Goal: Task Accomplishment & Management: Complete application form

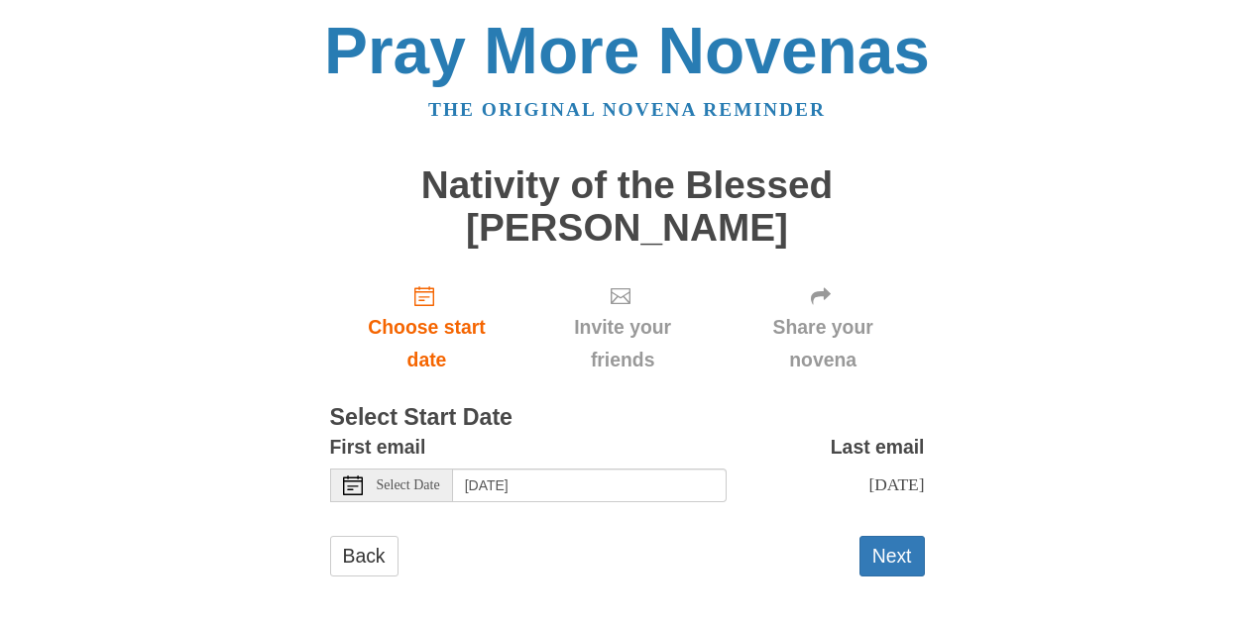
scroll to position [27, 0]
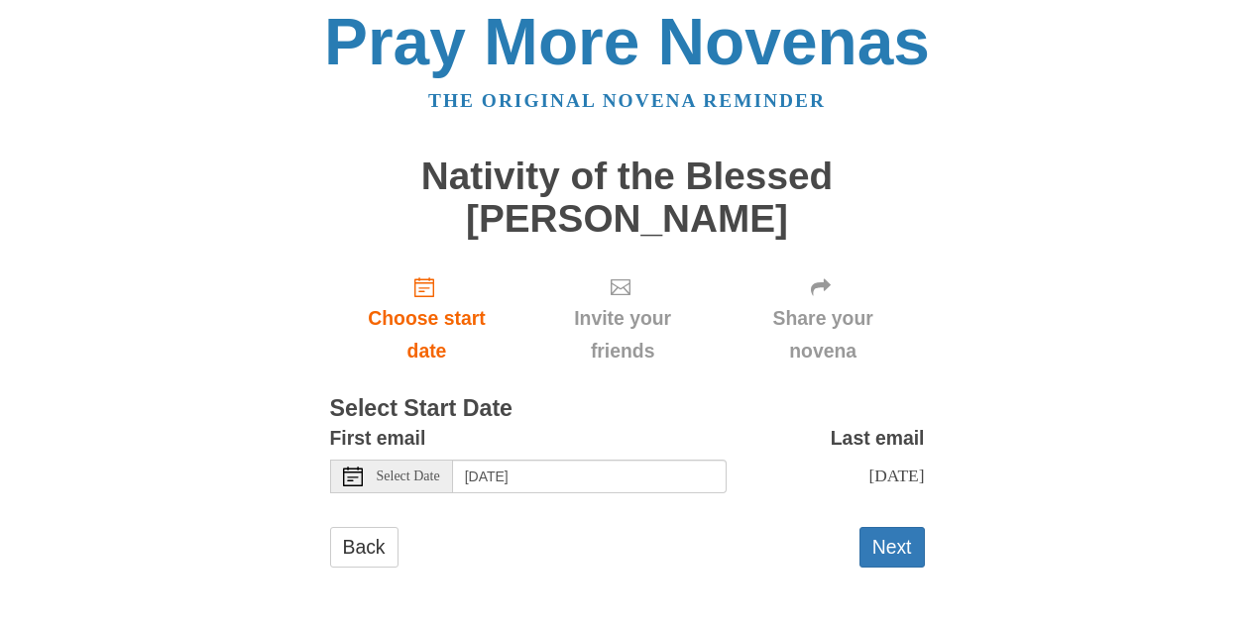
click at [387, 470] on span "Select Date" at bounding box center [408, 477] width 63 height 14
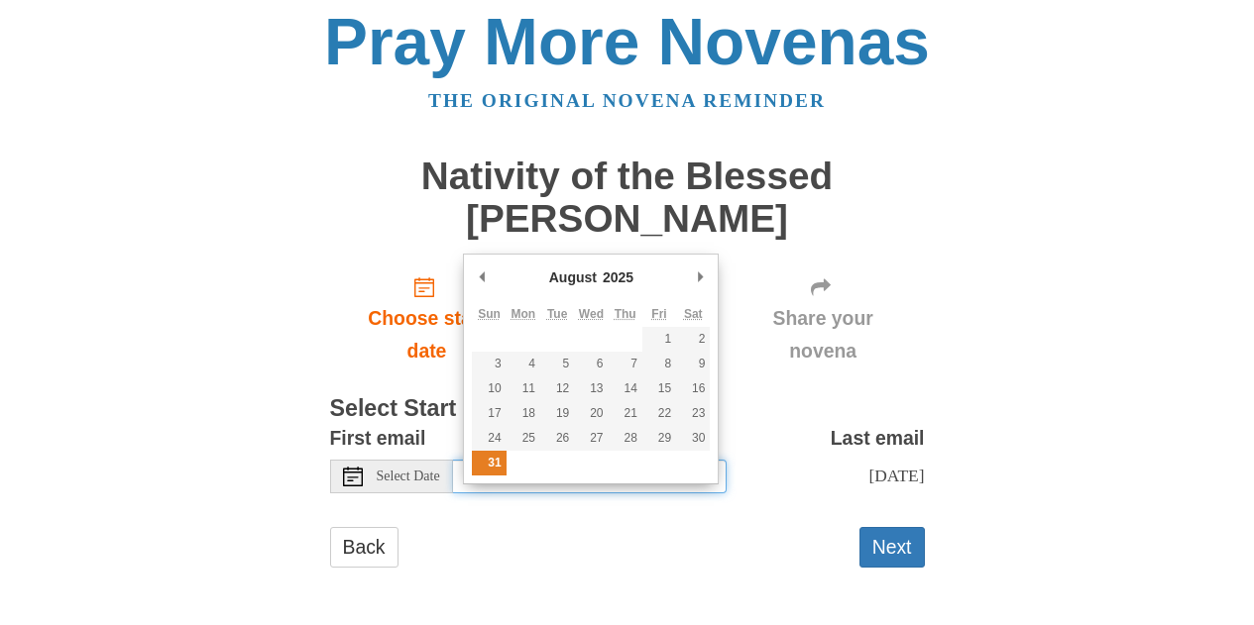
type input "[DATE]"
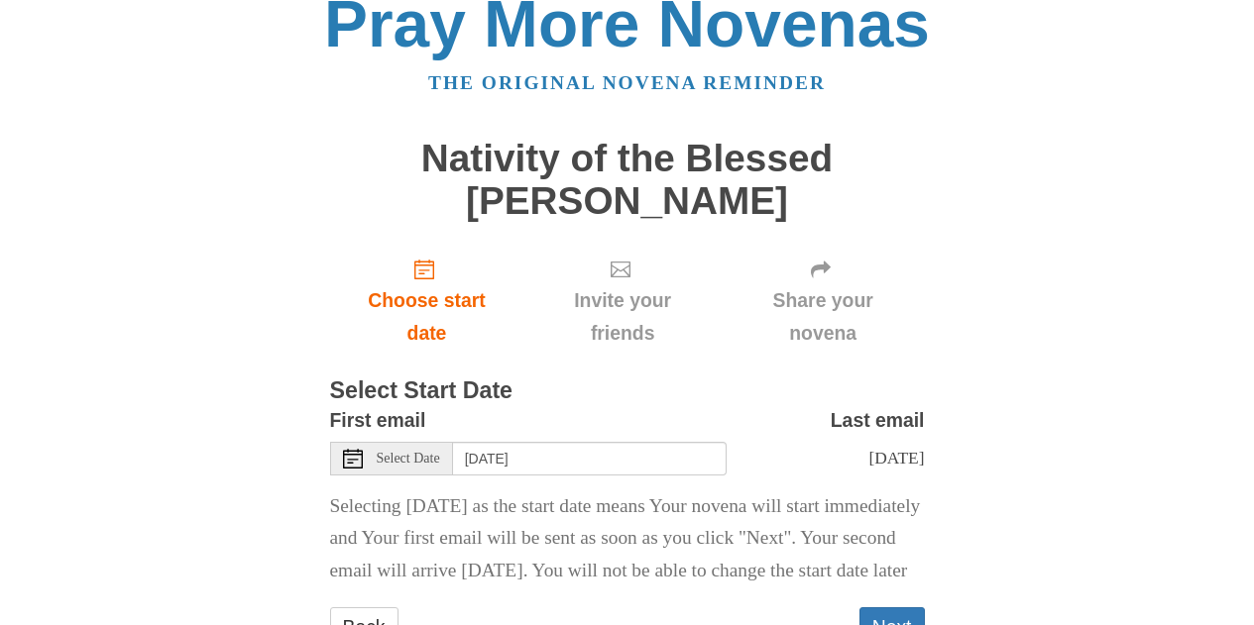
scroll to position [157, 0]
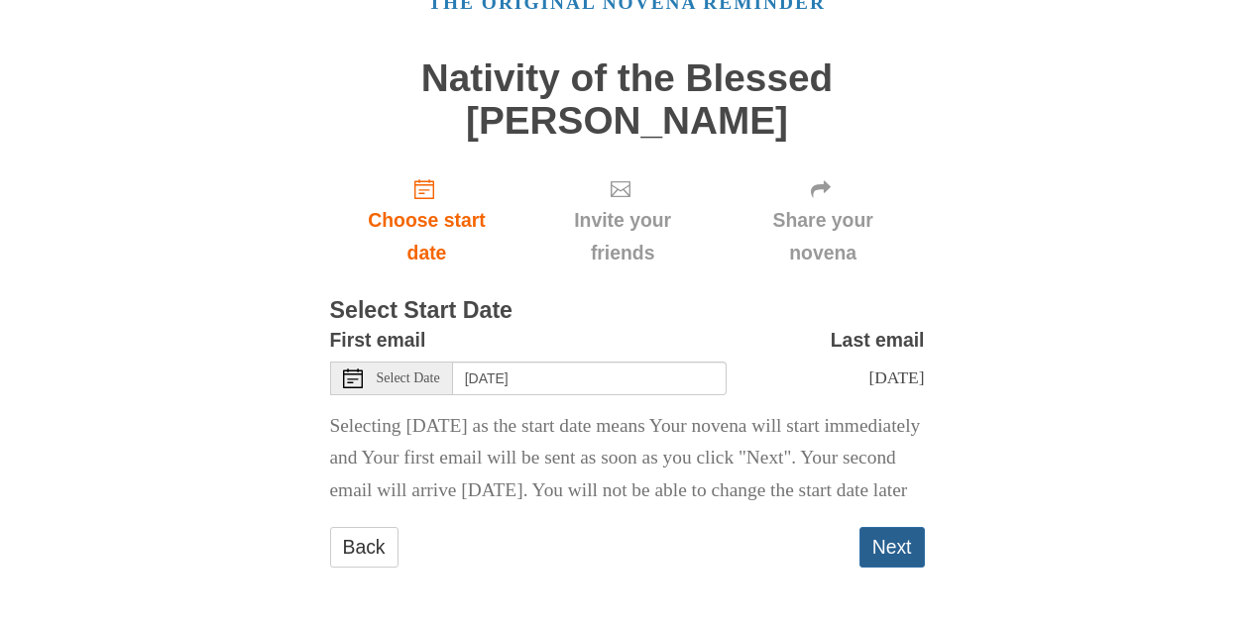
click at [904, 558] on button "Next" at bounding box center [891, 547] width 65 height 41
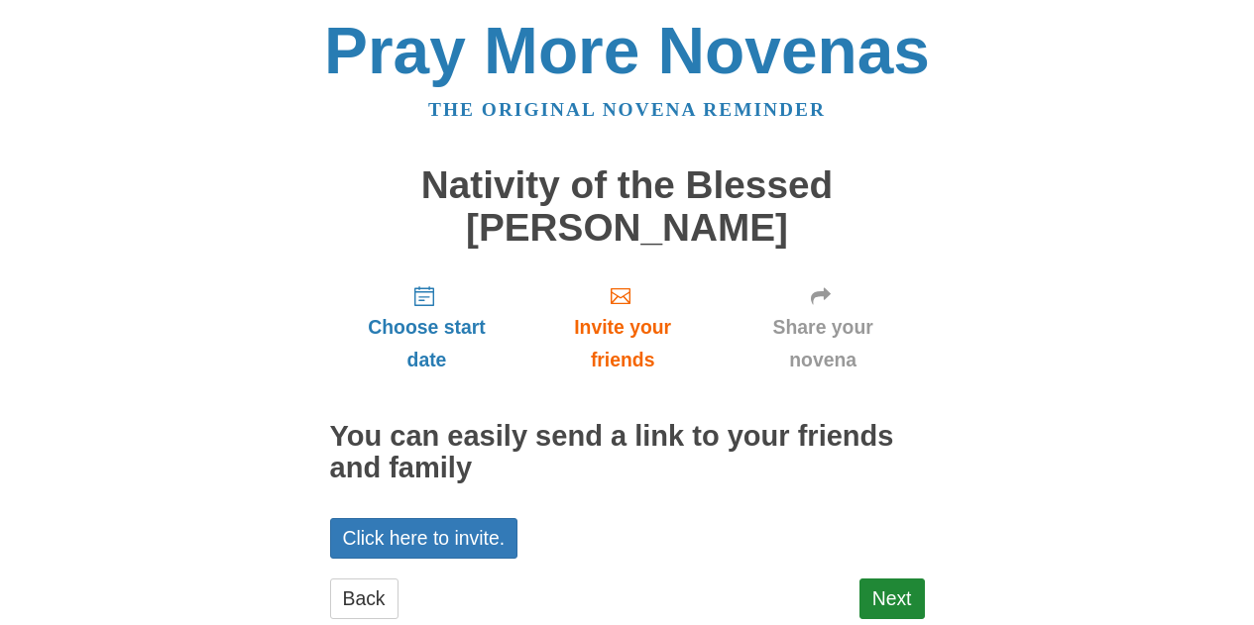
scroll to position [52, 0]
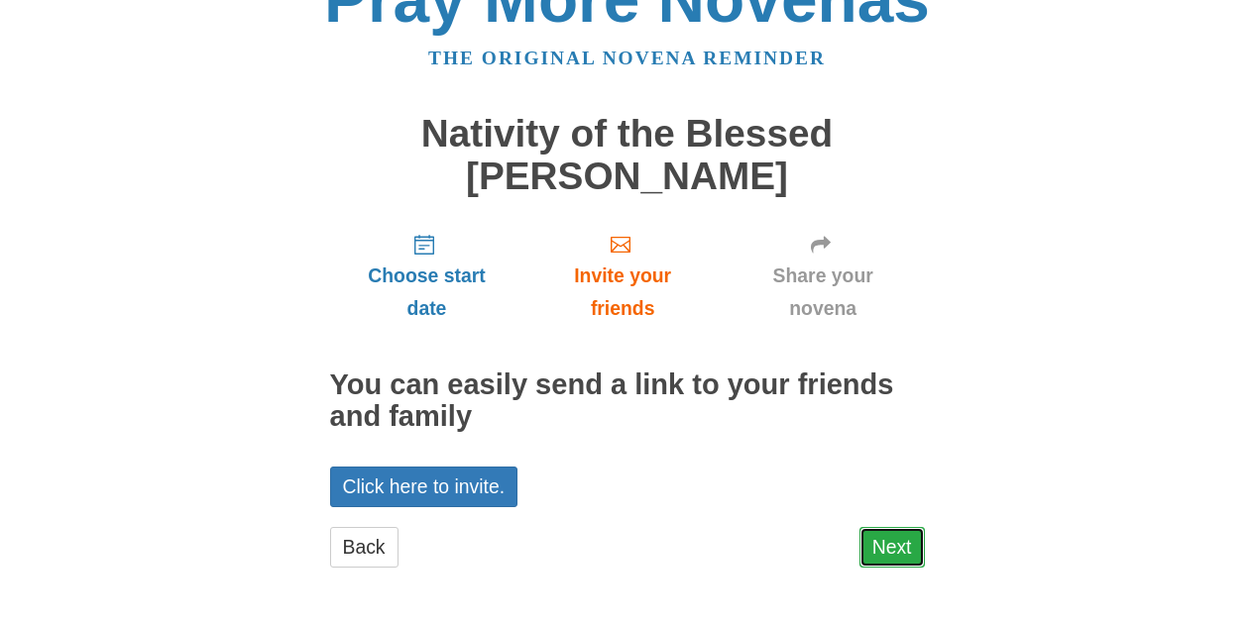
click at [900, 546] on link "Next" at bounding box center [891, 547] width 65 height 41
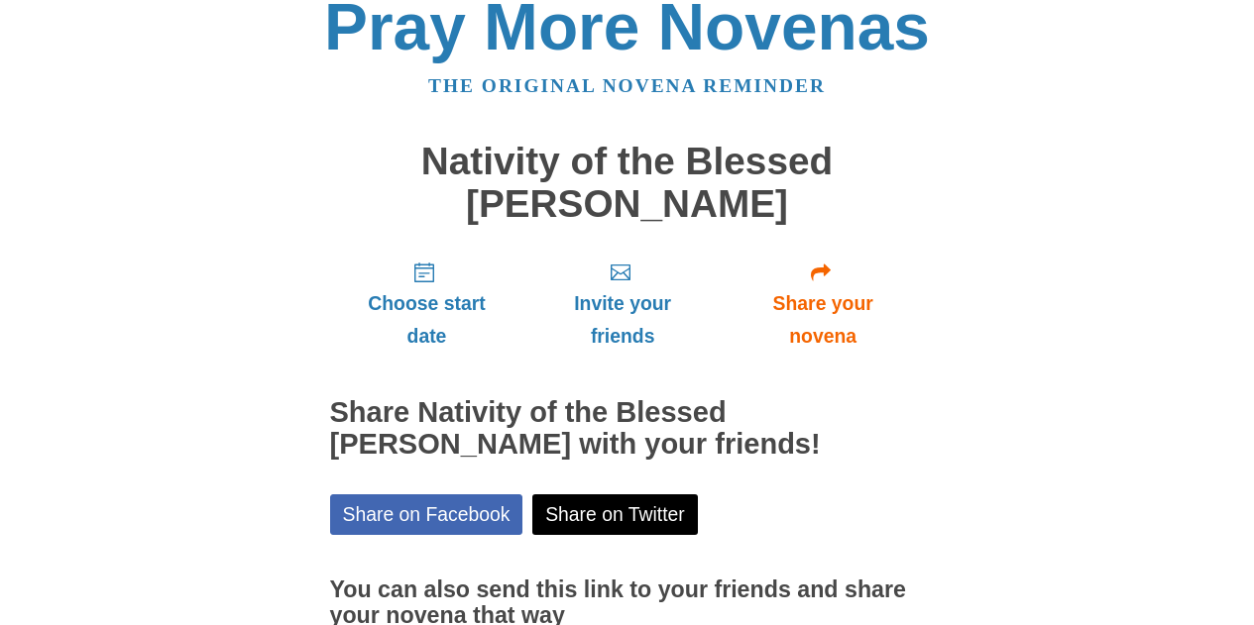
scroll to position [213, 0]
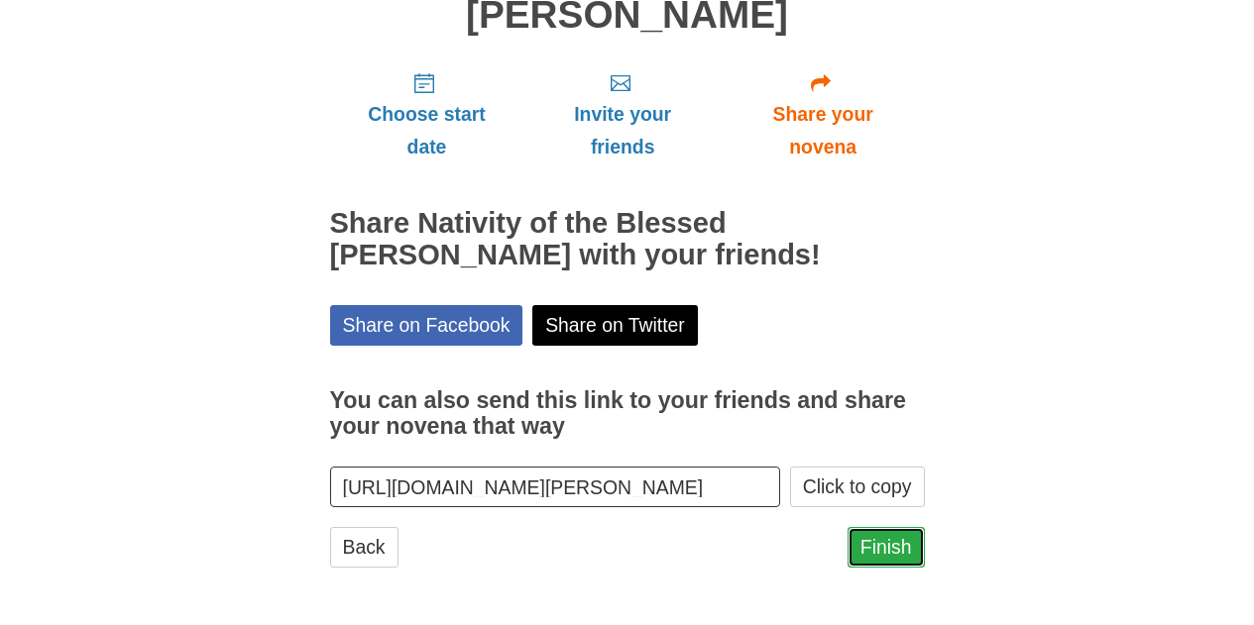
click at [888, 548] on link "Finish" at bounding box center [885, 547] width 77 height 41
